Goal: Find specific page/section: Find specific page/section

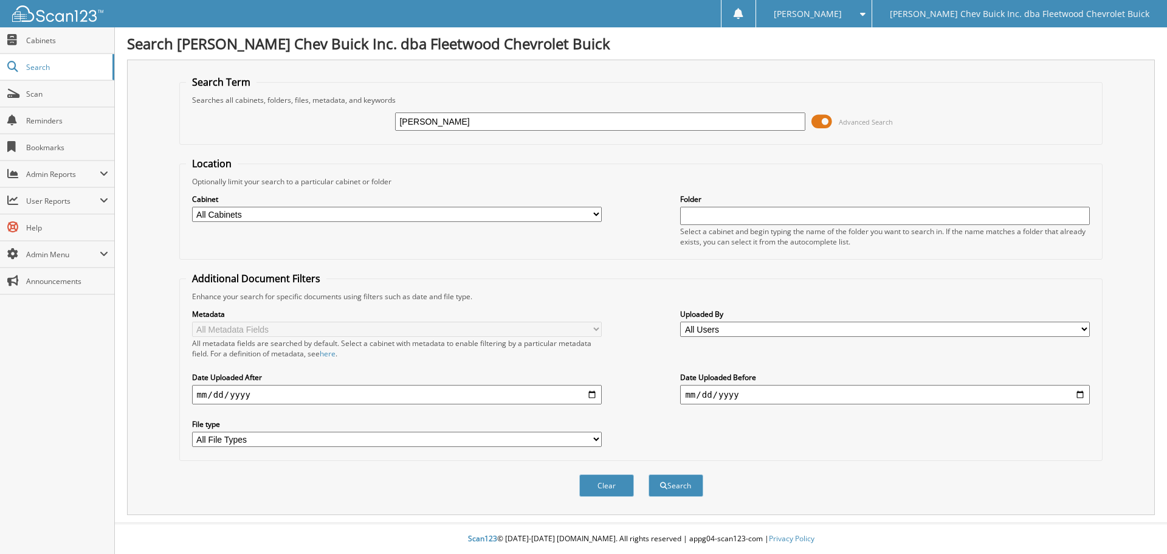
type input "[PERSON_NAME]"
click at [594, 212] on select "All Cabinets A/P BILL OF LADINGS BIRD DOG REF'S BUYBACKS CENSUS BUREAU CHARGE A…" at bounding box center [397, 214] width 410 height 15
select select "10316"
click at [192, 207] on select "All Cabinets A/P BILL OF LADINGS BIRD DOG REF'S BUYBACKS CENSUS BUREAU CHARGE A…" at bounding box center [397, 214] width 410 height 15
click at [678, 493] on button "Search" at bounding box center [676, 485] width 55 height 22
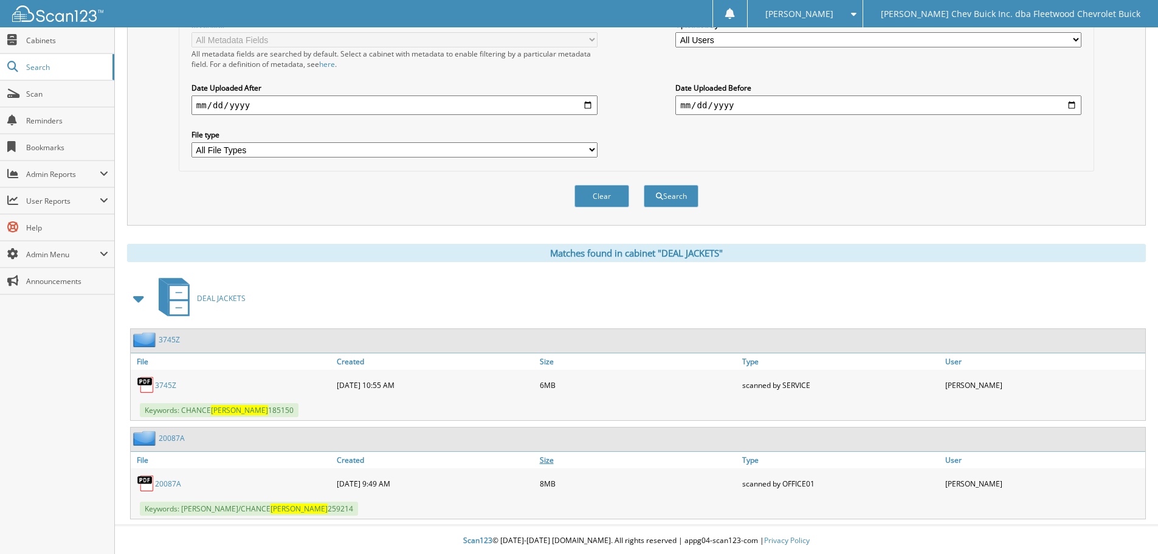
scroll to position [292, 0]
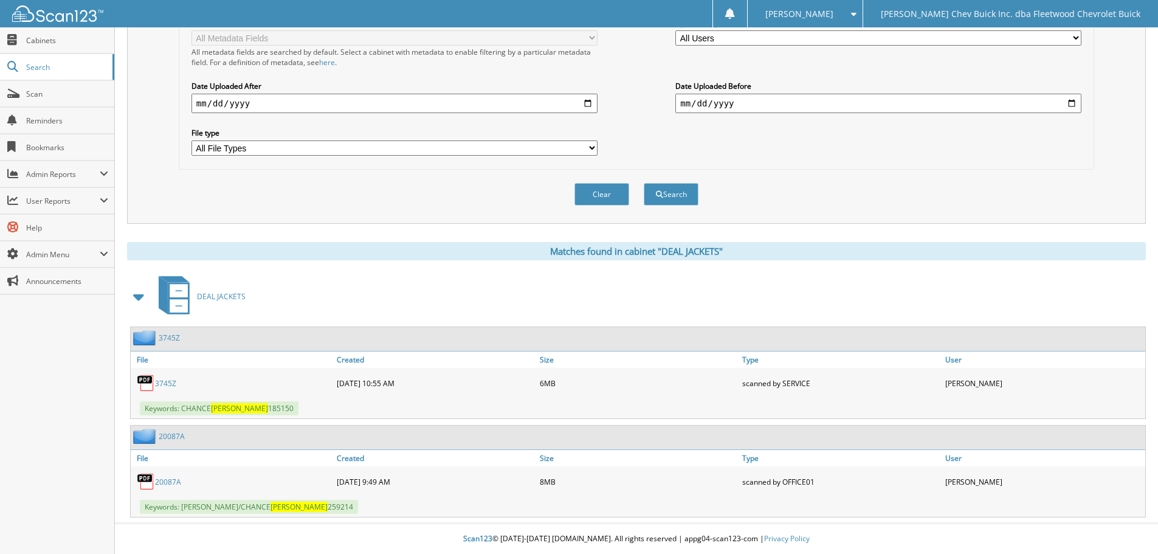
click at [167, 376] on div "3745Z" at bounding box center [232, 383] width 203 height 24
click at [168, 380] on link "3745Z" at bounding box center [165, 383] width 21 height 10
click at [81, 12] on img at bounding box center [57, 13] width 91 height 16
